Goal: Task Accomplishment & Management: Complete application form

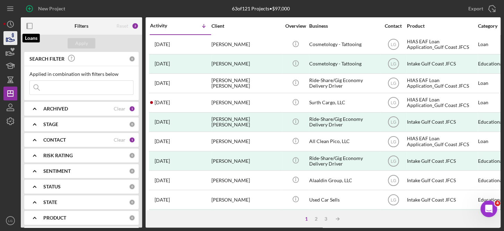
click at [8, 35] on icon "button" at bounding box center [10, 37] width 17 height 17
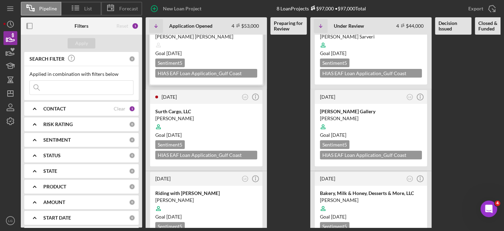
scroll to position [139, 0]
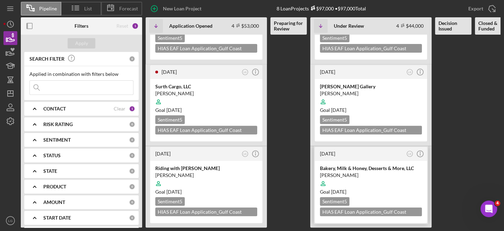
click at [388, 181] on div at bounding box center [371, 183] width 102 height 13
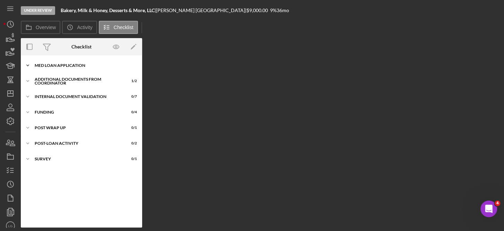
click at [75, 69] on div "Icon/Expander MED Loan Application 17 / 18" at bounding box center [81, 66] width 121 height 14
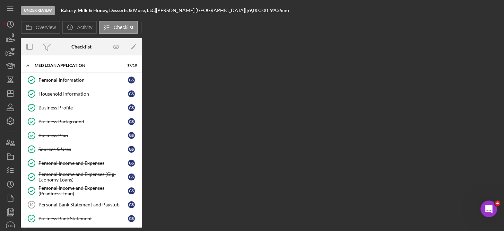
scroll to position [151, 0]
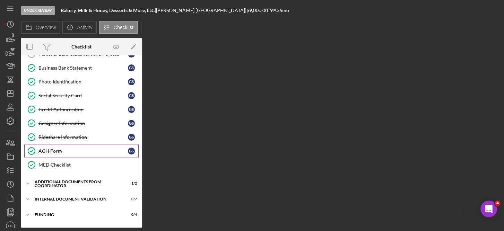
click at [63, 149] on div "ACH Form" at bounding box center [84, 152] width 90 height 6
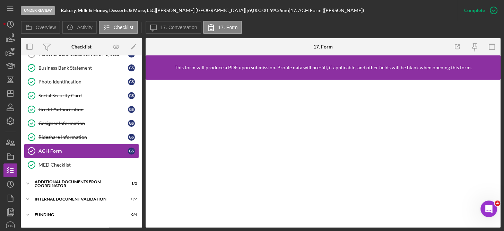
click at [63, 149] on div "ACH Form" at bounding box center [84, 152] width 90 height 6
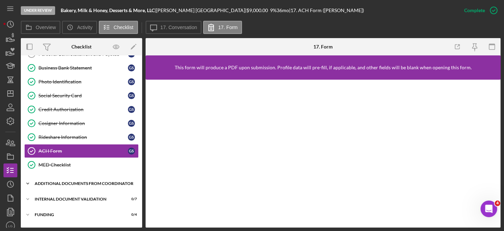
click at [66, 182] on div "Additional Documents from Coordinator" at bounding box center [84, 184] width 99 height 4
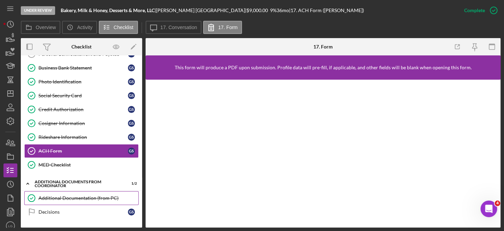
click at [80, 196] on div "Additional Documentation (from PC)" at bounding box center [89, 199] width 100 height 6
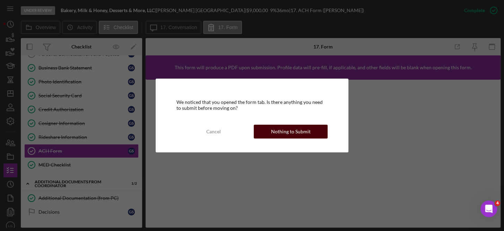
click at [296, 130] on div "Nothing to Submit" at bounding box center [291, 132] width 40 height 14
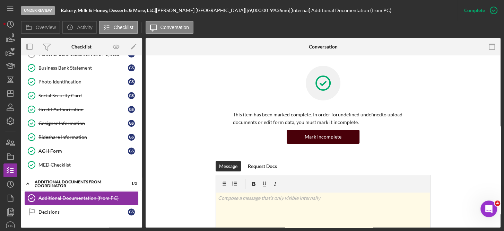
click at [326, 138] on div "Mark Incomplete" at bounding box center [323, 137] width 37 height 14
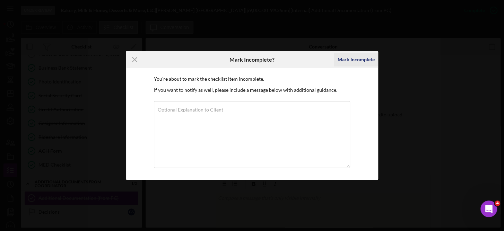
click at [365, 59] on div "Mark Incomplete" at bounding box center [356, 60] width 37 height 14
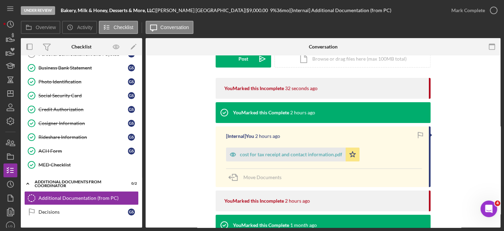
scroll to position [112, 0]
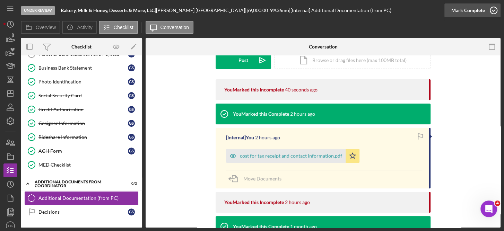
click at [495, 11] on icon "button" at bounding box center [493, 10] width 17 height 17
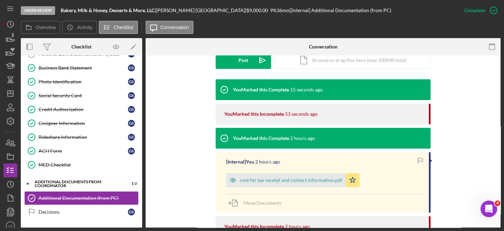
scroll to position [0, 0]
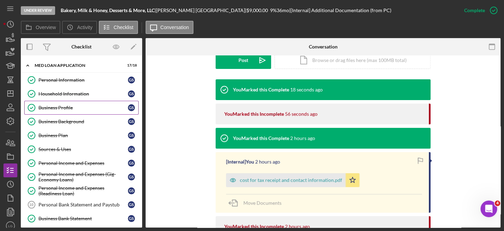
click at [65, 106] on div "Business Profile" at bounding box center [84, 108] width 90 height 6
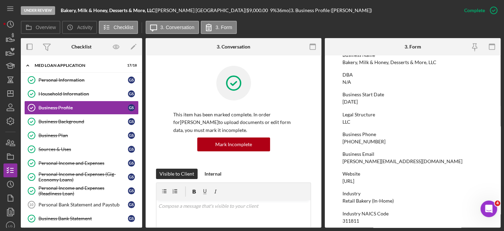
scroll to position [41, 0]
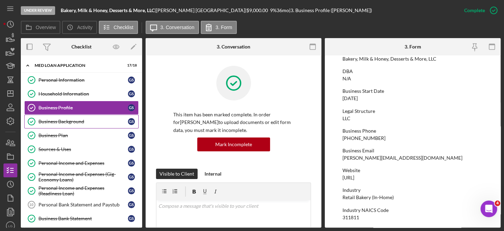
click at [65, 121] on div "Business Background" at bounding box center [84, 122] width 90 height 6
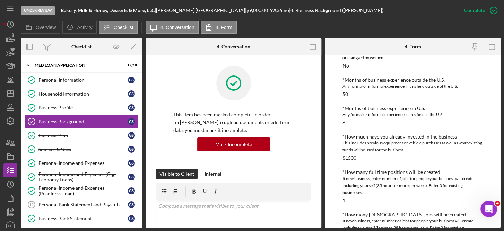
scroll to position [234, 0]
click at [104, 121] on div "Business Background" at bounding box center [84, 122] width 90 height 6
click at [493, 6] on icon "button" at bounding box center [493, 10] width 17 height 17
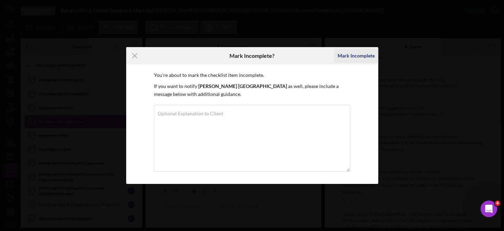
click at [361, 52] on div "Mark Incomplete" at bounding box center [356, 56] width 37 height 14
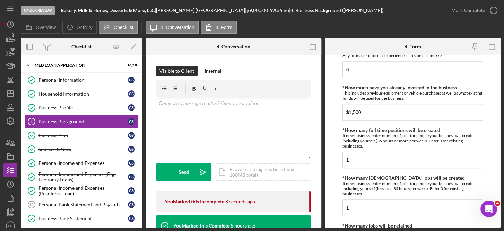
scroll to position [247, 0]
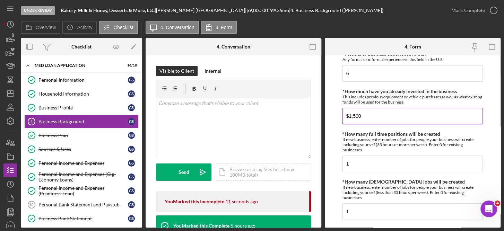
click at [369, 116] on input "$1,500" at bounding box center [413, 116] width 141 height 17
type input "$1"
click at [280, 126] on div "v Color teal Color pink Remove color Add row above Add row below Add column bef…" at bounding box center [233, 127] width 154 height 61
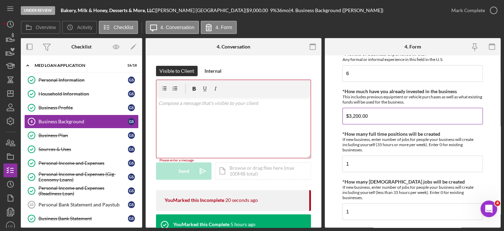
click at [380, 114] on input "$3,200.00" at bounding box center [413, 116] width 141 height 17
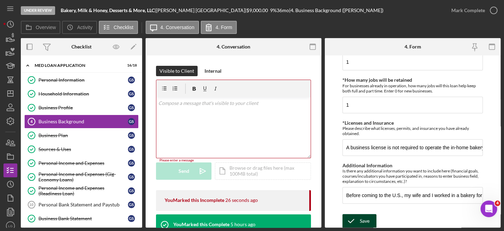
type input "$3,200."
click at [367, 219] on div "Save" at bounding box center [365, 221] width 10 height 14
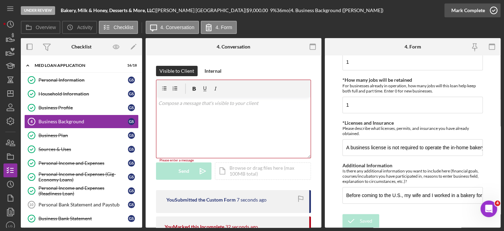
click at [493, 13] on icon "button" at bounding box center [493, 10] width 17 height 17
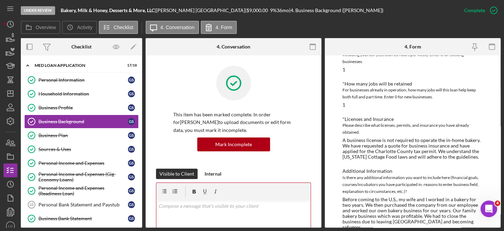
scroll to position [415, 0]
